Goal: Task Accomplishment & Management: Use online tool/utility

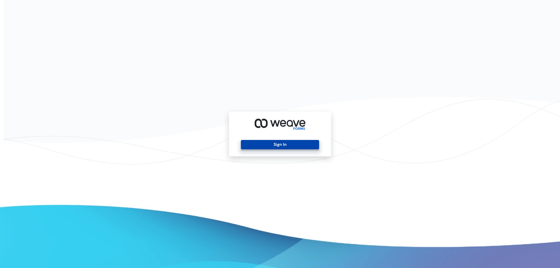
click at [270, 144] on button "Sign In" at bounding box center [280, 144] width 78 height 9
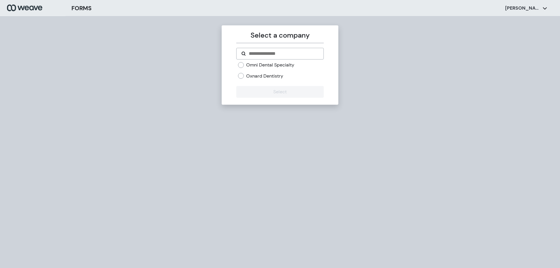
click at [282, 65] on label "Omni Dental Specialty" at bounding box center [270, 65] width 48 height 6
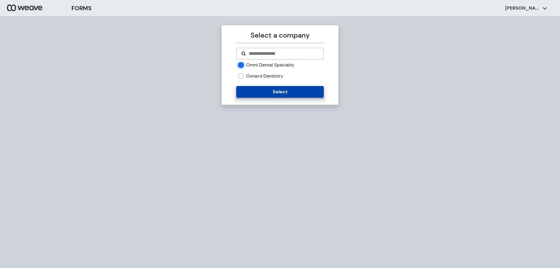
click at [279, 95] on button "Select" at bounding box center [279, 92] width 87 height 12
